Goal: Transaction & Acquisition: Purchase product/service

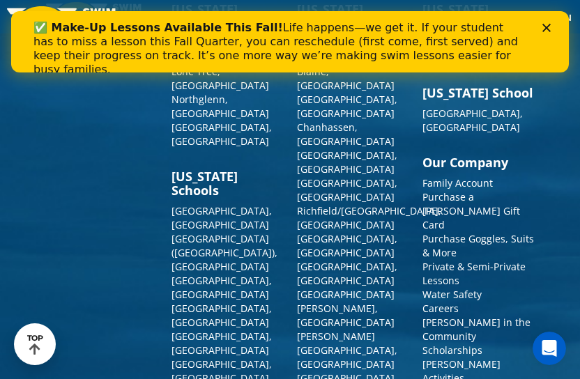
scroll to position [5005, 0]
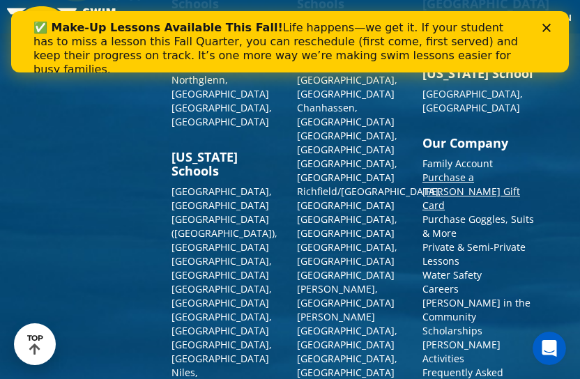
click at [491, 171] on link "Purchase a [PERSON_NAME] Gift Card" at bounding box center [471, 191] width 98 height 41
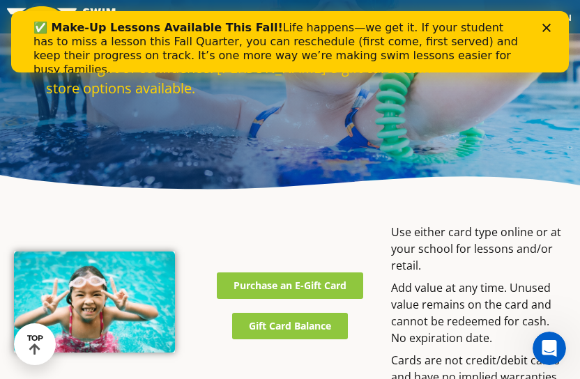
scroll to position [71, 0]
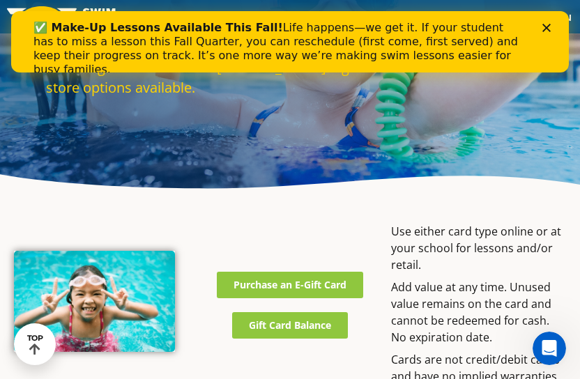
click at [549, 30] on polygon "Close" at bounding box center [546, 28] width 8 height 8
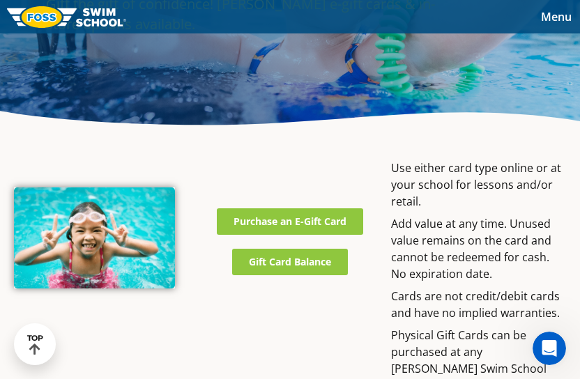
scroll to position [137, 0]
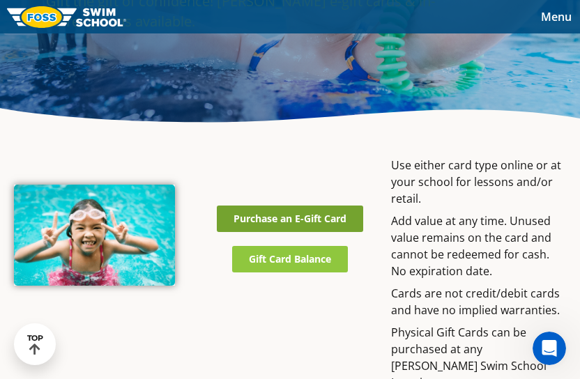
click at [348, 215] on link "Purchase an E-Gift Card" at bounding box center [290, 219] width 146 height 26
